Goal: Find specific page/section: Find specific page/section

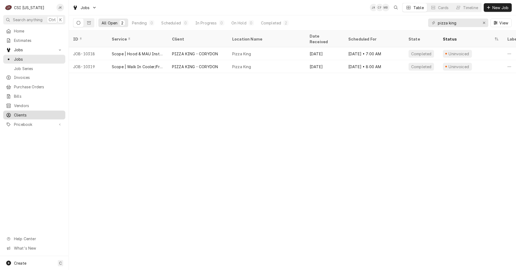
click at [24, 112] on span "Clients" at bounding box center [38, 115] width 49 height 6
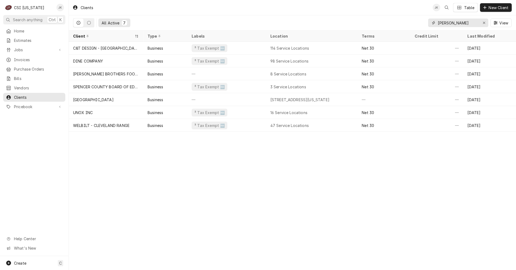
drag, startPoint x: 463, startPoint y: 23, endPoint x: 395, endPoint y: 11, distance: 69.2
click at [395, 11] on div "Clients JK Table New Client All Active 7 spencer View" at bounding box center [292, 15] width 447 height 31
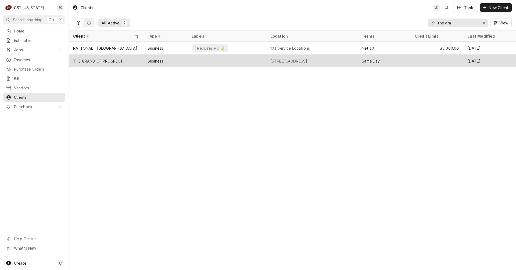
type input "the gra"
click at [107, 59] on div "THE GRAND OF PROSPECT" at bounding box center [98, 61] width 50 height 6
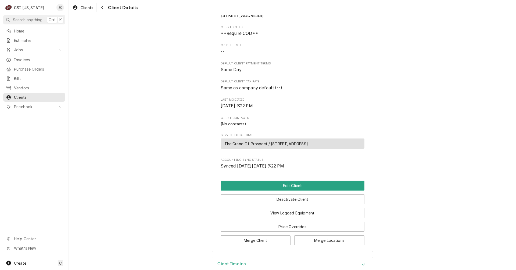
scroll to position [99, 0]
